Goal: Task Accomplishment & Management: Use online tool/utility

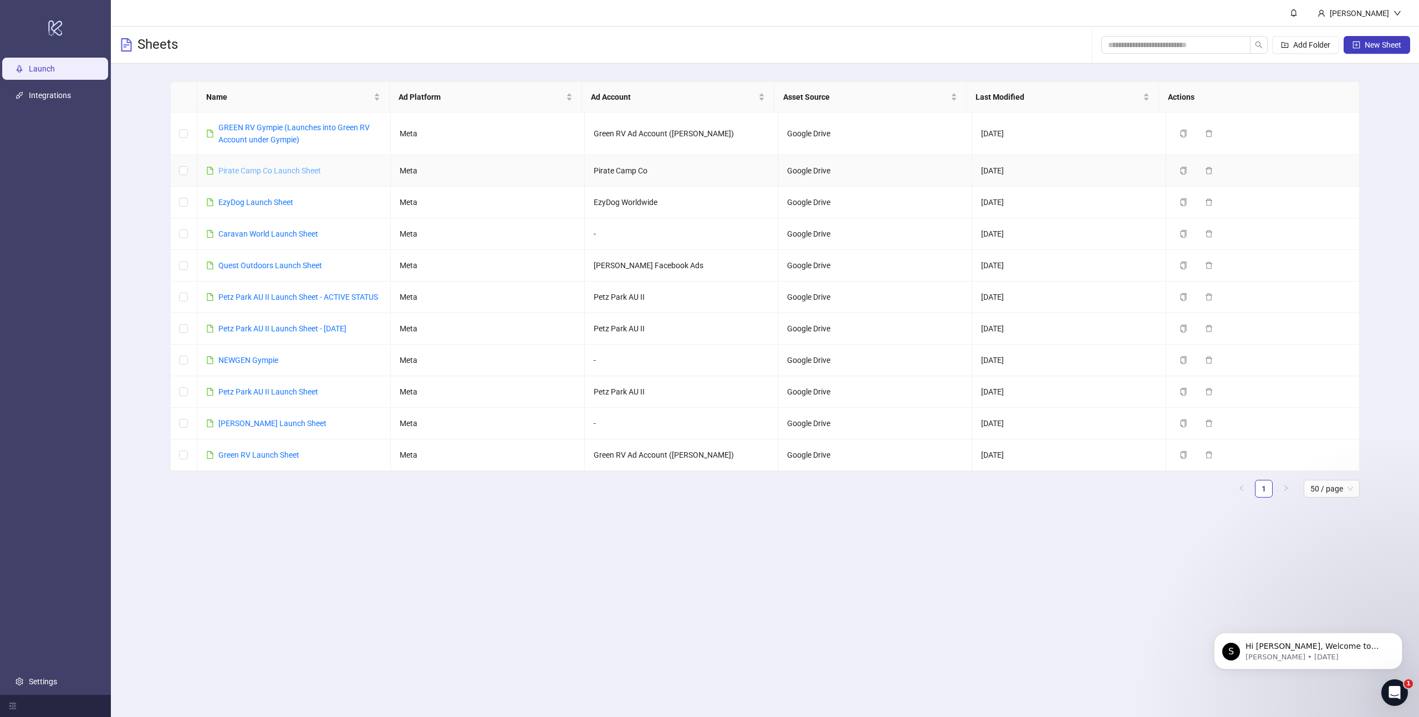
click at [297, 168] on link "Pirate Camp Co Launch Sheet" at bounding box center [269, 170] width 103 height 9
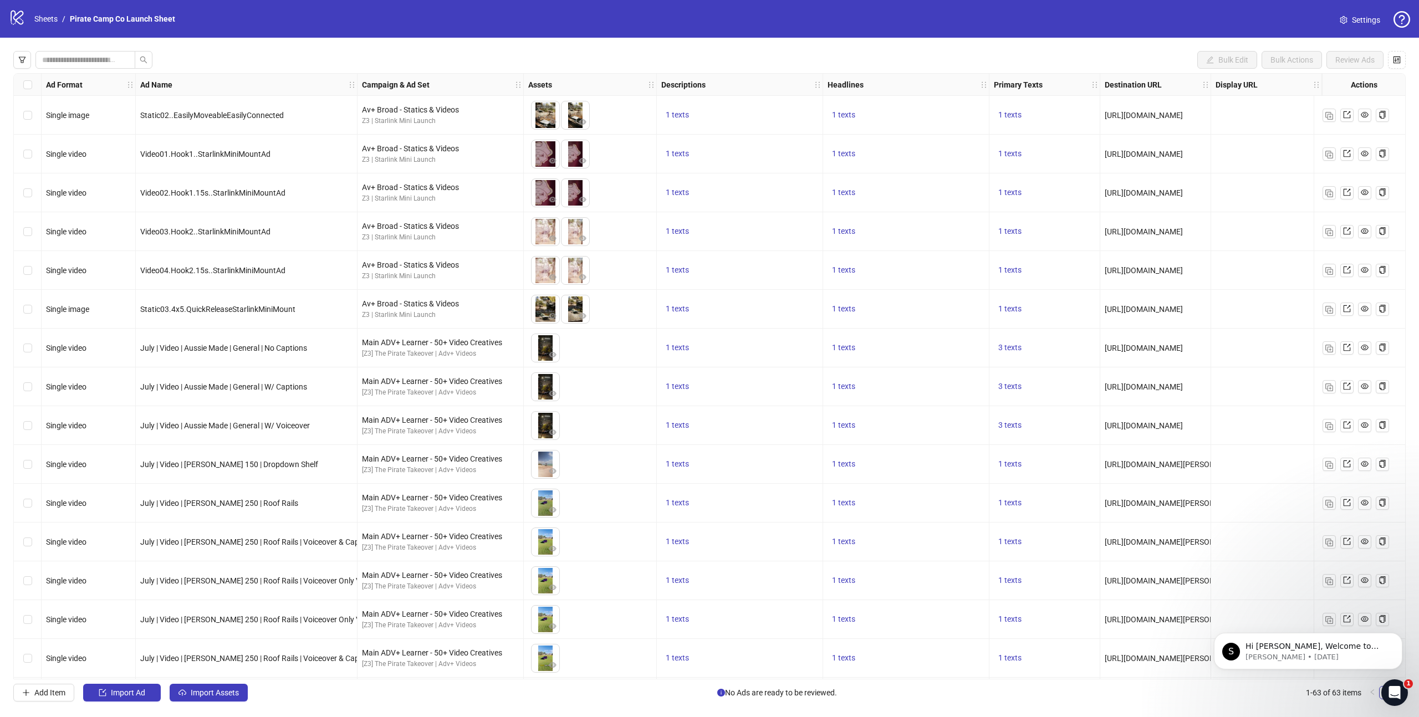
scroll to position [7, 0]
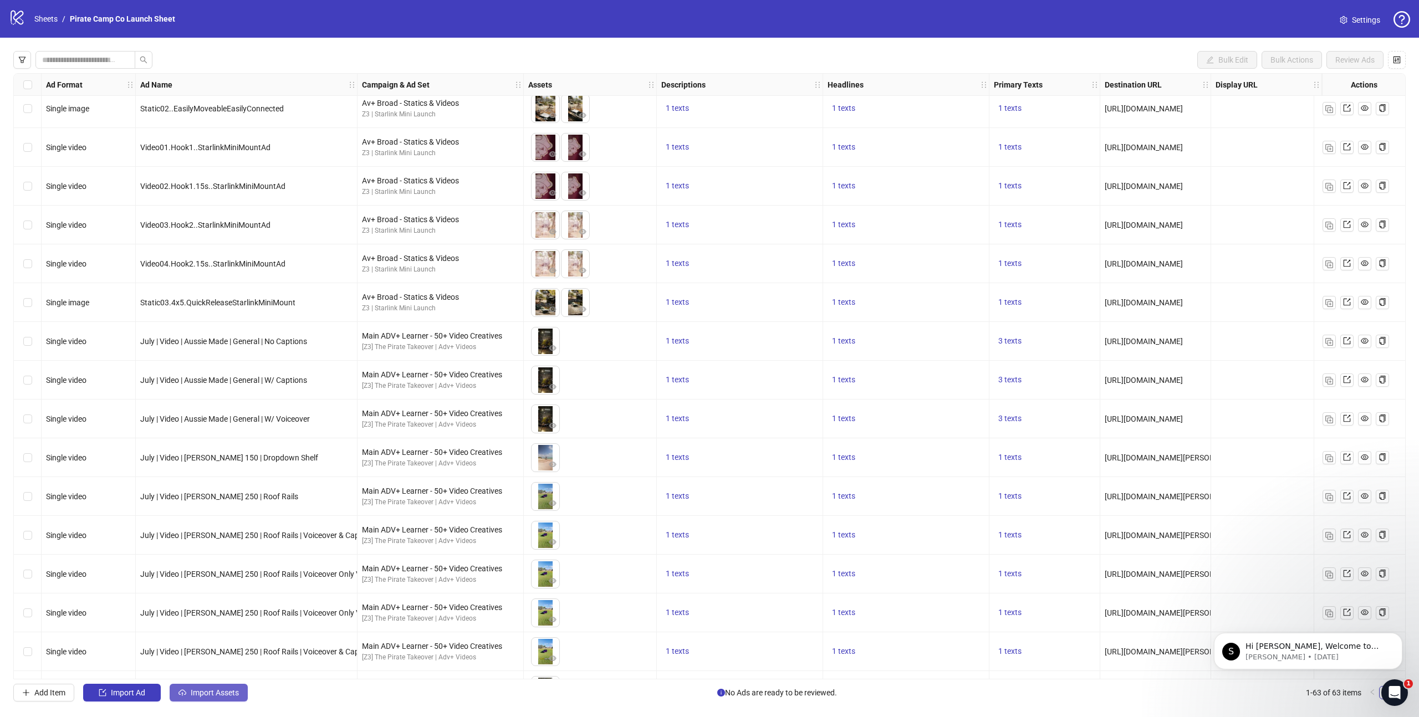
click at [212, 692] on span "Import Assets" at bounding box center [215, 693] width 48 height 9
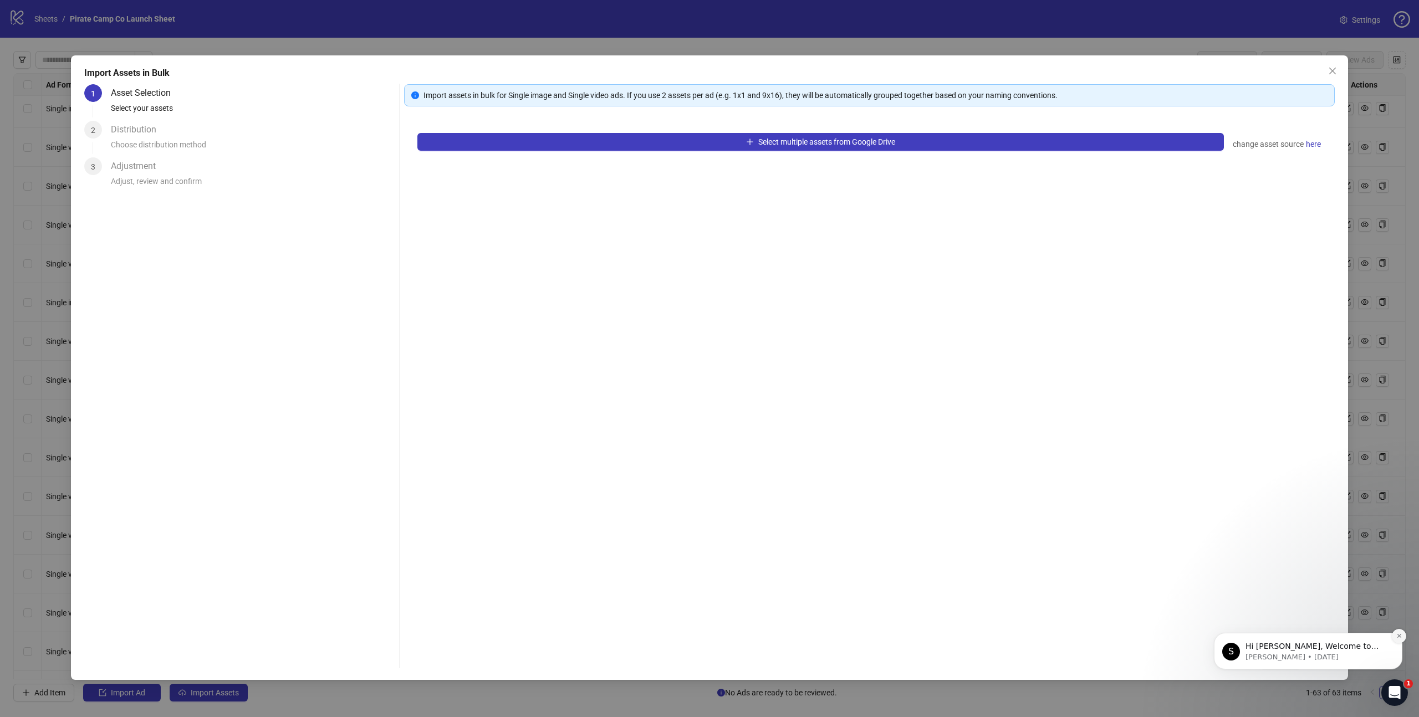
click at [1402, 637] on icon "Dismiss notification" at bounding box center [1400, 636] width 6 height 6
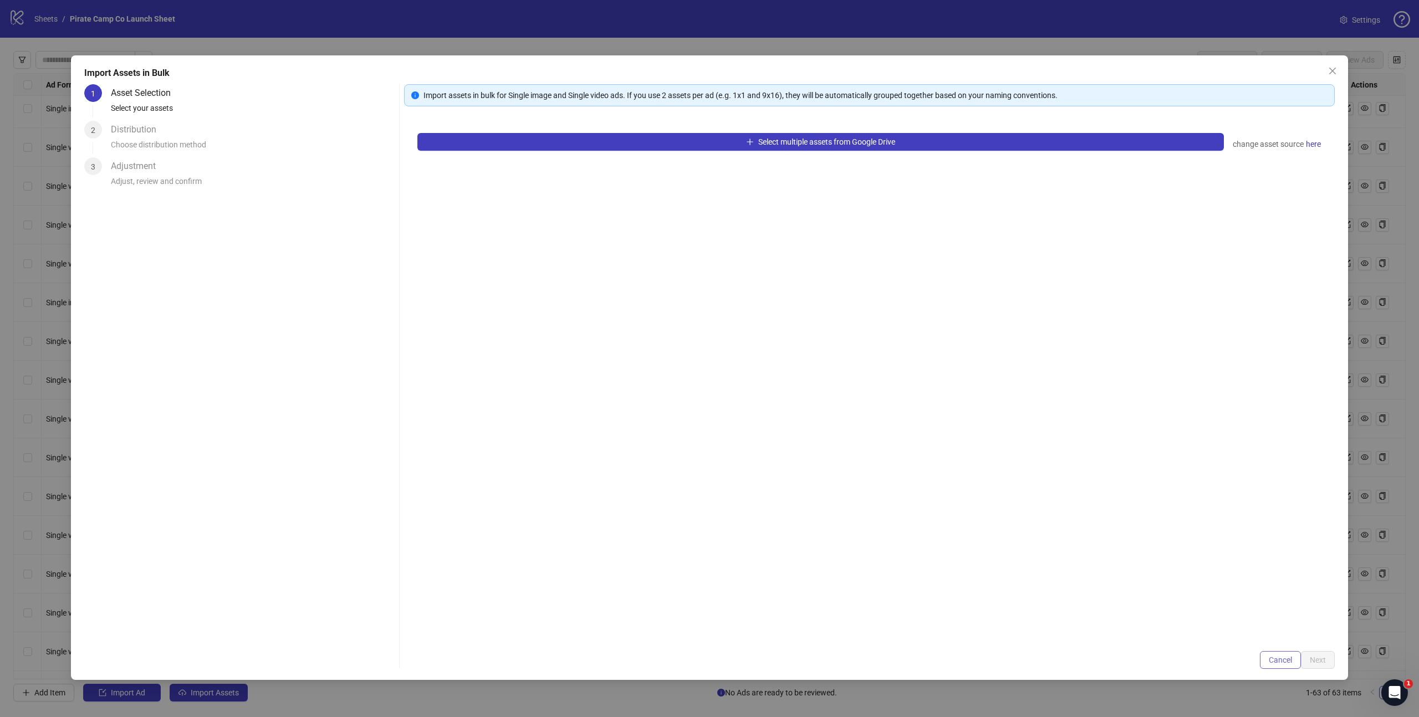
click at [1270, 656] on span "Cancel" at bounding box center [1280, 660] width 23 height 9
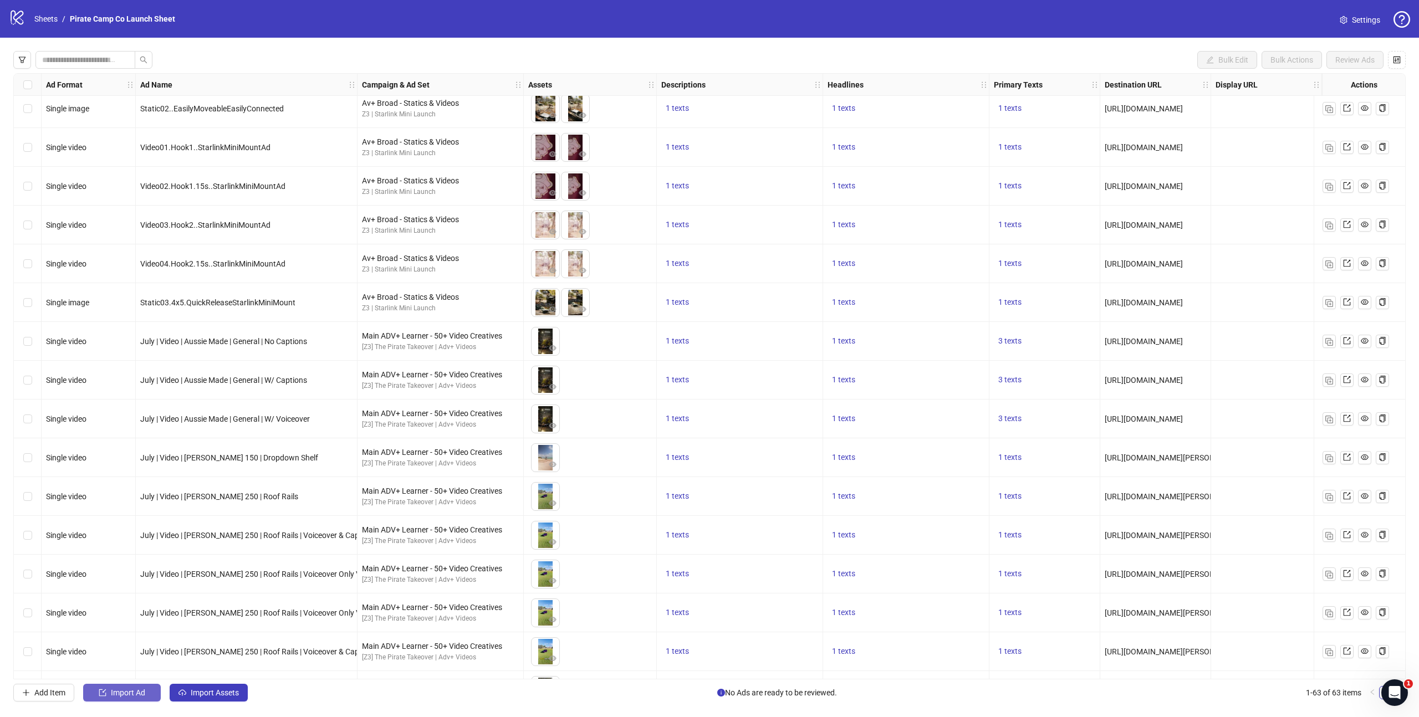
click at [120, 697] on span "Import Ad" at bounding box center [128, 693] width 34 height 9
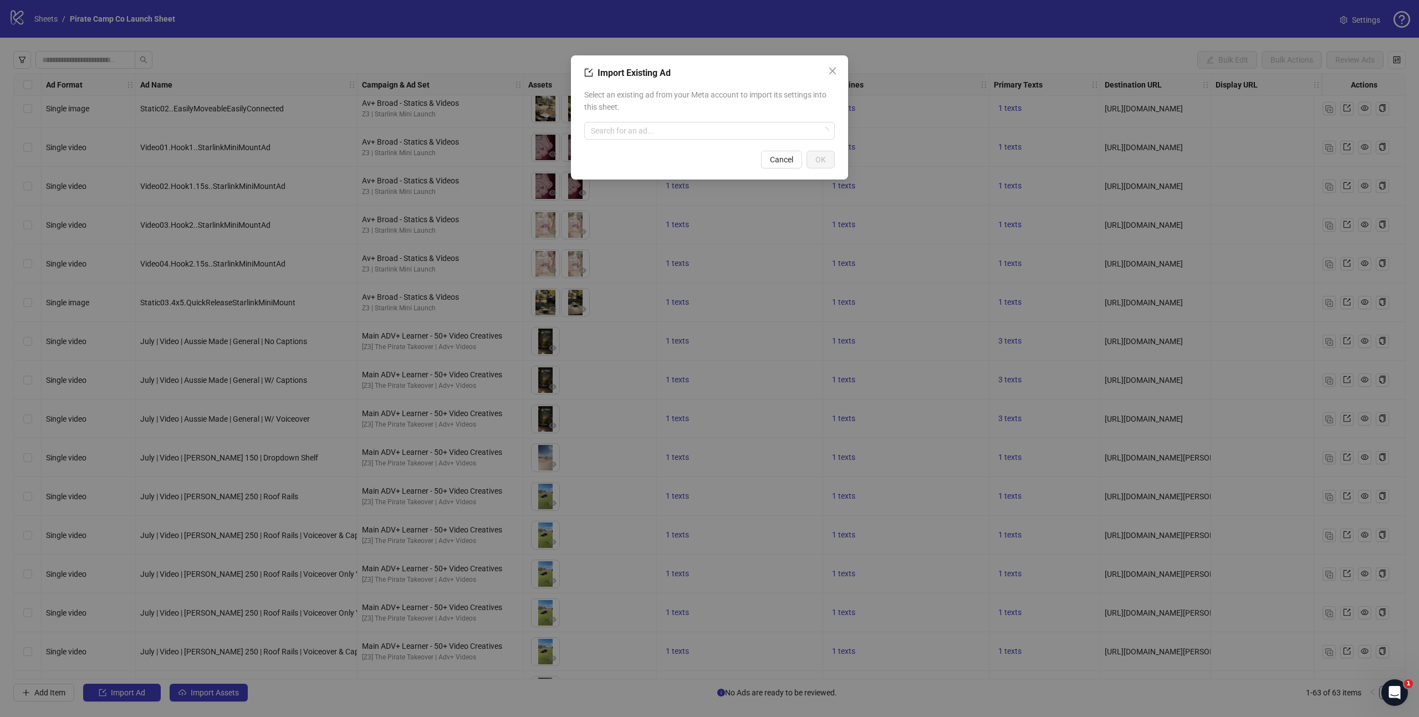
click at [650, 142] on div "Select an existing ad from your Meta account to import its settings into this s…" at bounding box center [709, 114] width 251 height 60
click at [652, 132] on input "search" at bounding box center [704, 131] width 227 height 17
click at [672, 114] on div "Select an existing ad from your Meta account to import its settings into this s…" at bounding box center [709, 114] width 251 height 60
click at [661, 134] on input "search" at bounding box center [704, 131] width 227 height 17
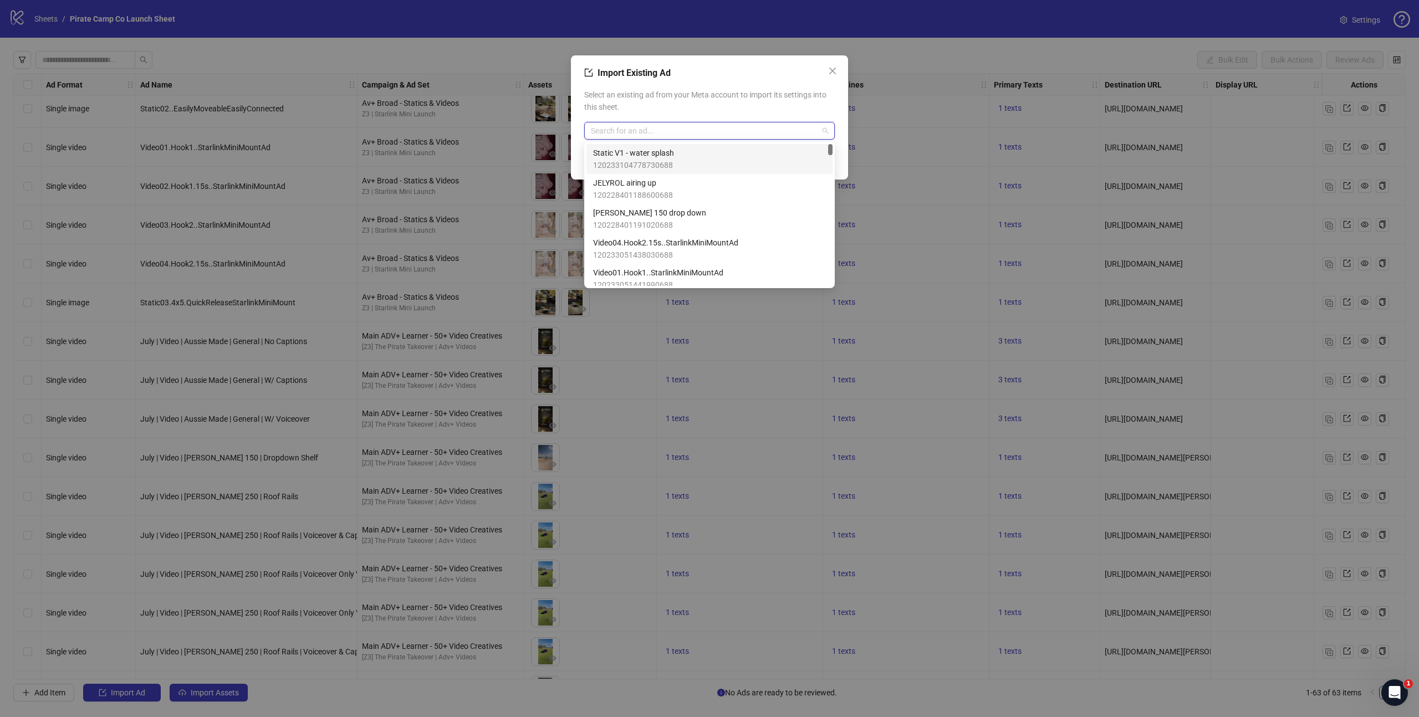
click at [658, 154] on span "Static V1 - water splash" at bounding box center [633, 153] width 81 height 12
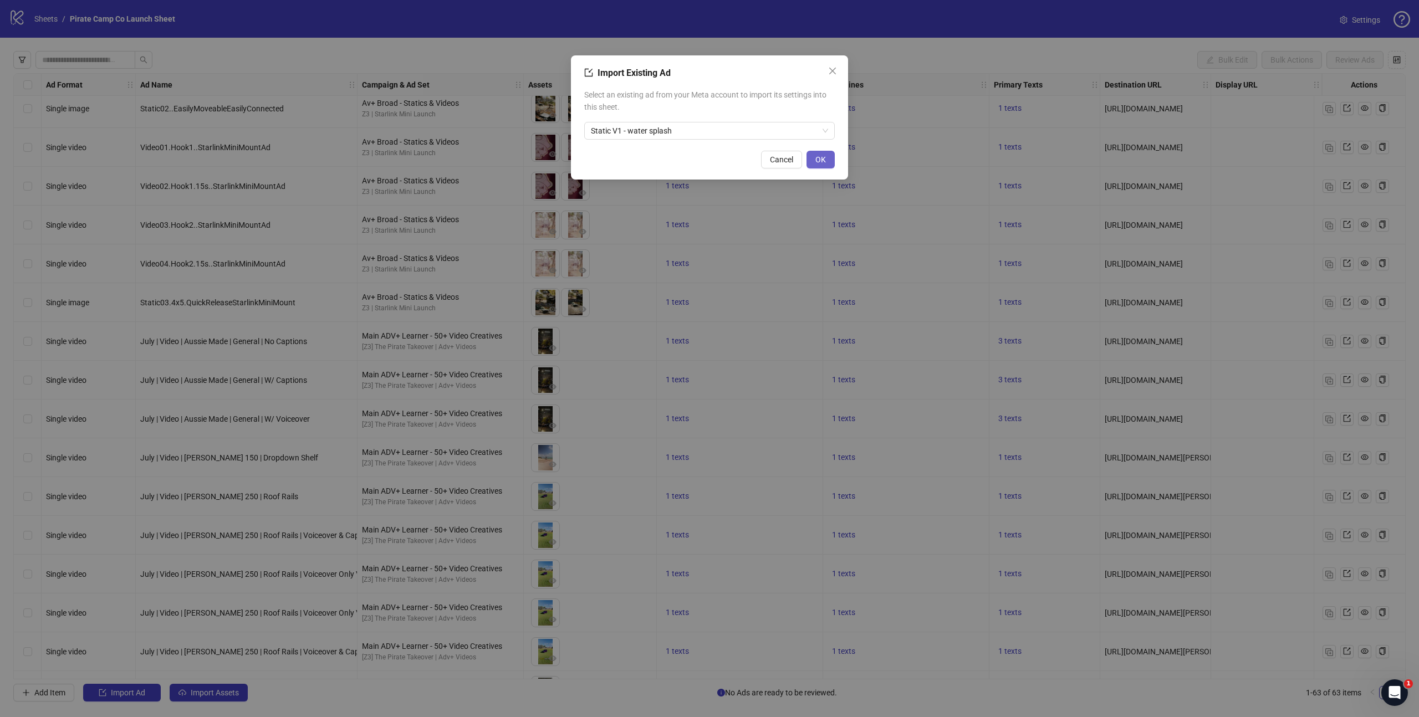
click at [818, 165] on button "OK" at bounding box center [821, 160] width 28 height 18
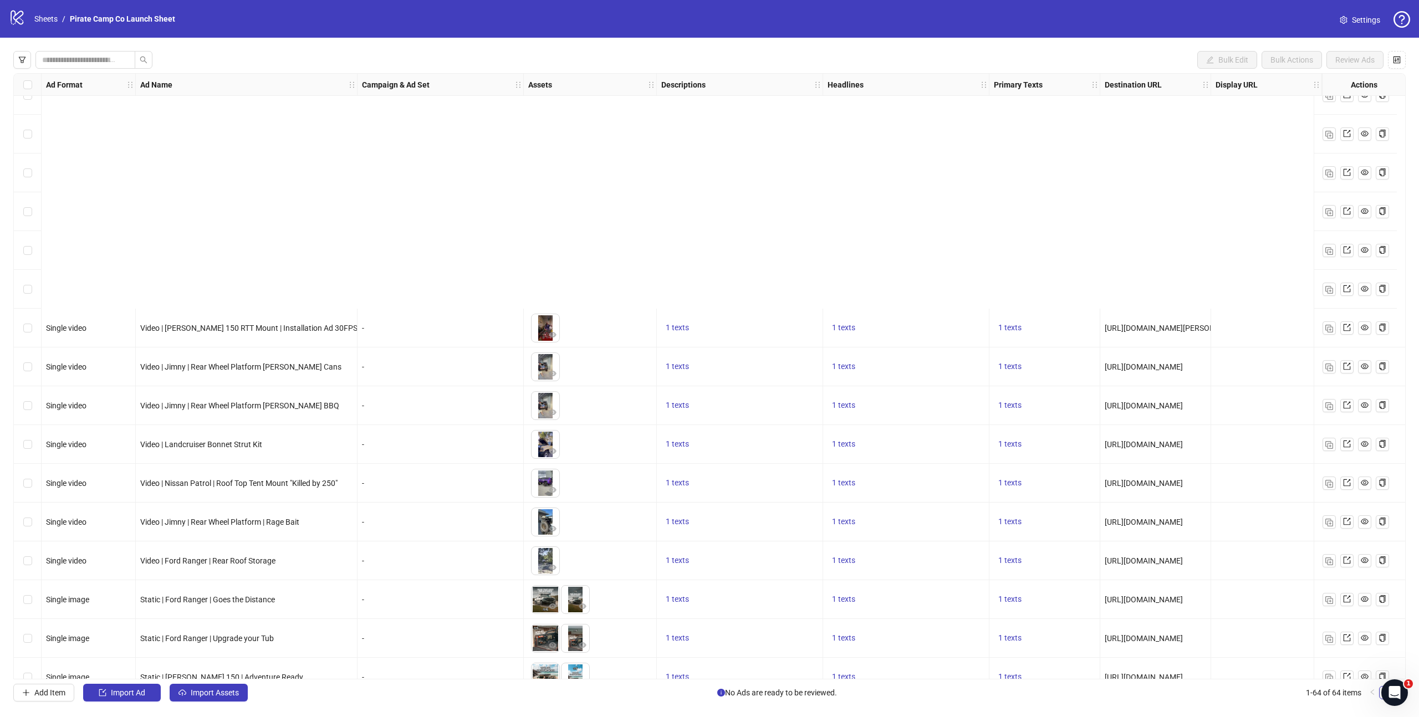
scroll to position [1905, 0]
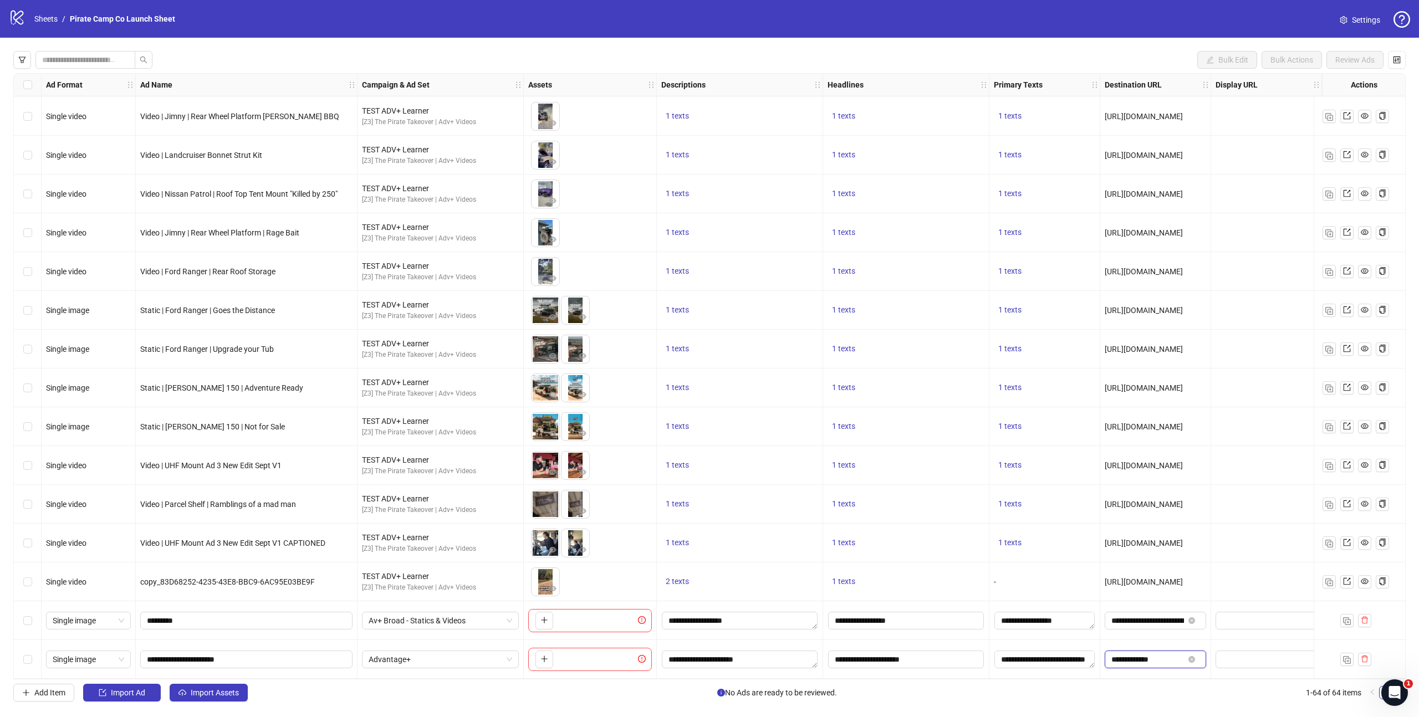
click at [1146, 660] on input "**********" at bounding box center [1148, 660] width 73 height 12
click at [1148, 657] on input "**********" at bounding box center [1148, 660] width 73 height 12
